Goal: Navigation & Orientation: Find specific page/section

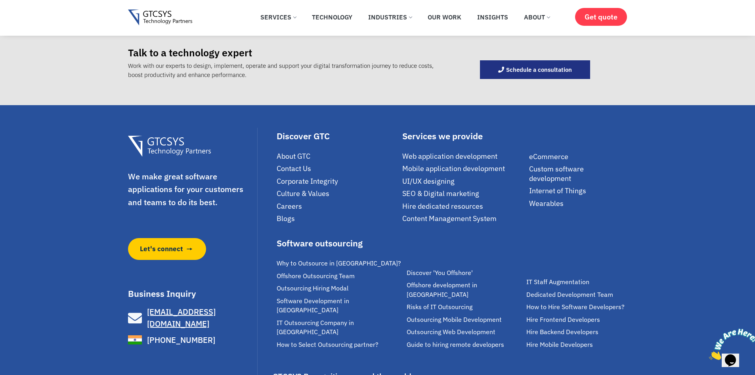
scroll to position [1229, 0]
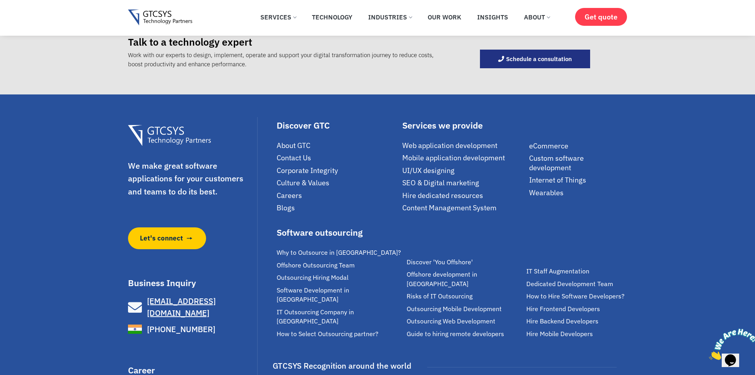
click at [303, 141] on span "About GTC" at bounding box center [294, 145] width 34 height 9
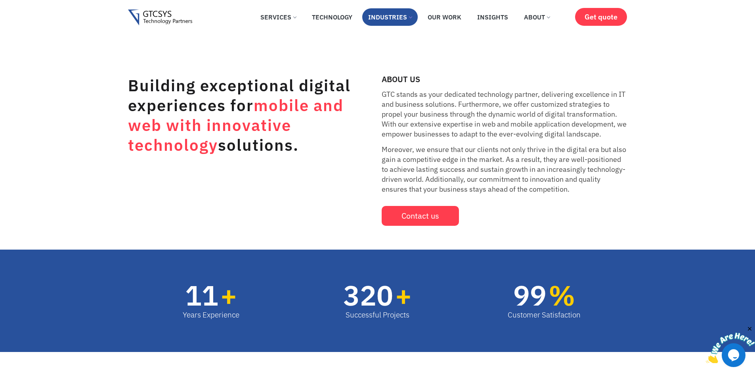
click at [414, 13] on link "Industries" at bounding box center [390, 16] width 56 height 17
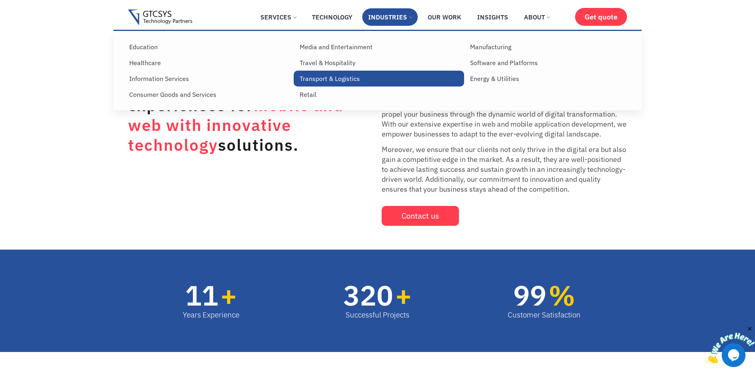
click at [348, 79] on link "Transport & Logistics" at bounding box center [379, 79] width 171 height 16
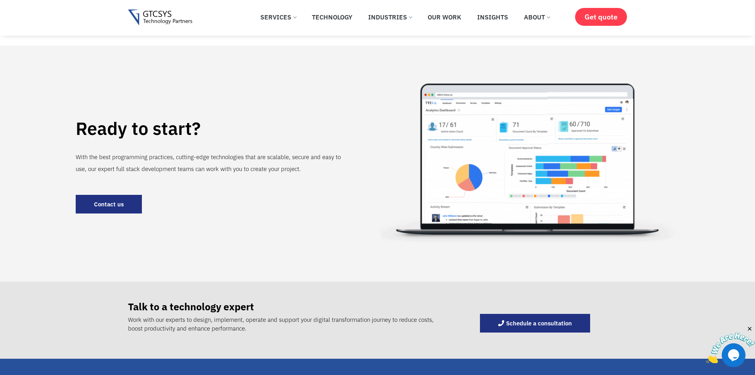
scroll to position [634, 0]
